Goal: Transaction & Acquisition: Purchase product/service

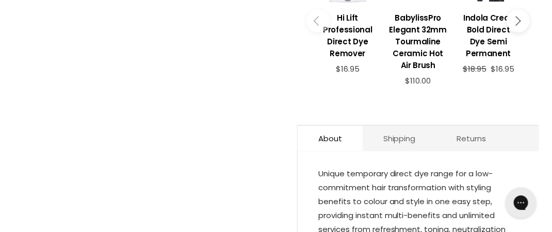
scroll to position [531, 0]
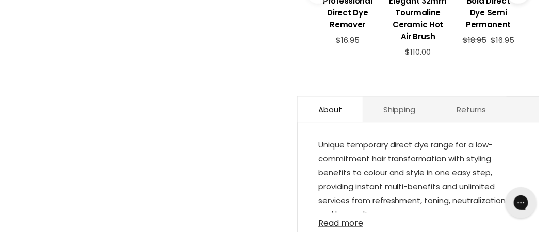
click at [354, 228] on link "Read more" at bounding box center [419, 220] width 200 height 15
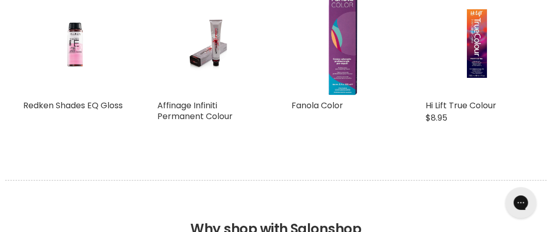
scroll to position [2030, 0]
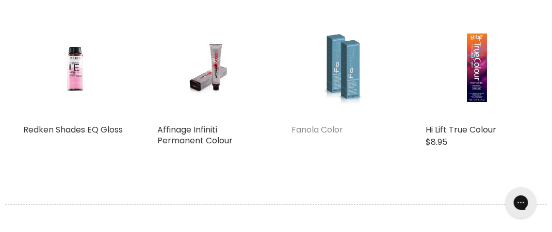
click at [322, 136] on link "Fanola Color" at bounding box center [318, 130] width 52 height 12
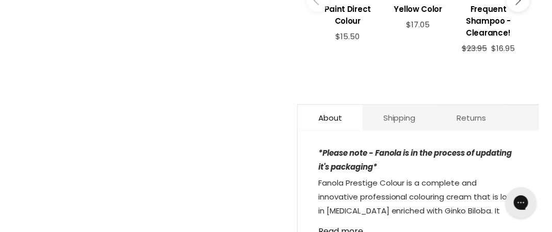
scroll to position [607, 0]
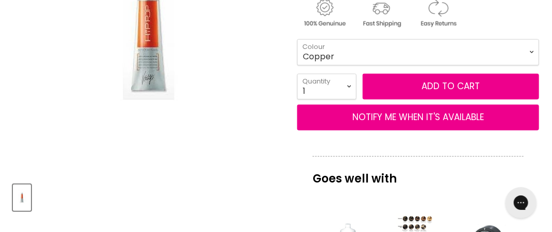
scroll to position [228, 0]
